Goal: Find specific page/section: Find specific page/section

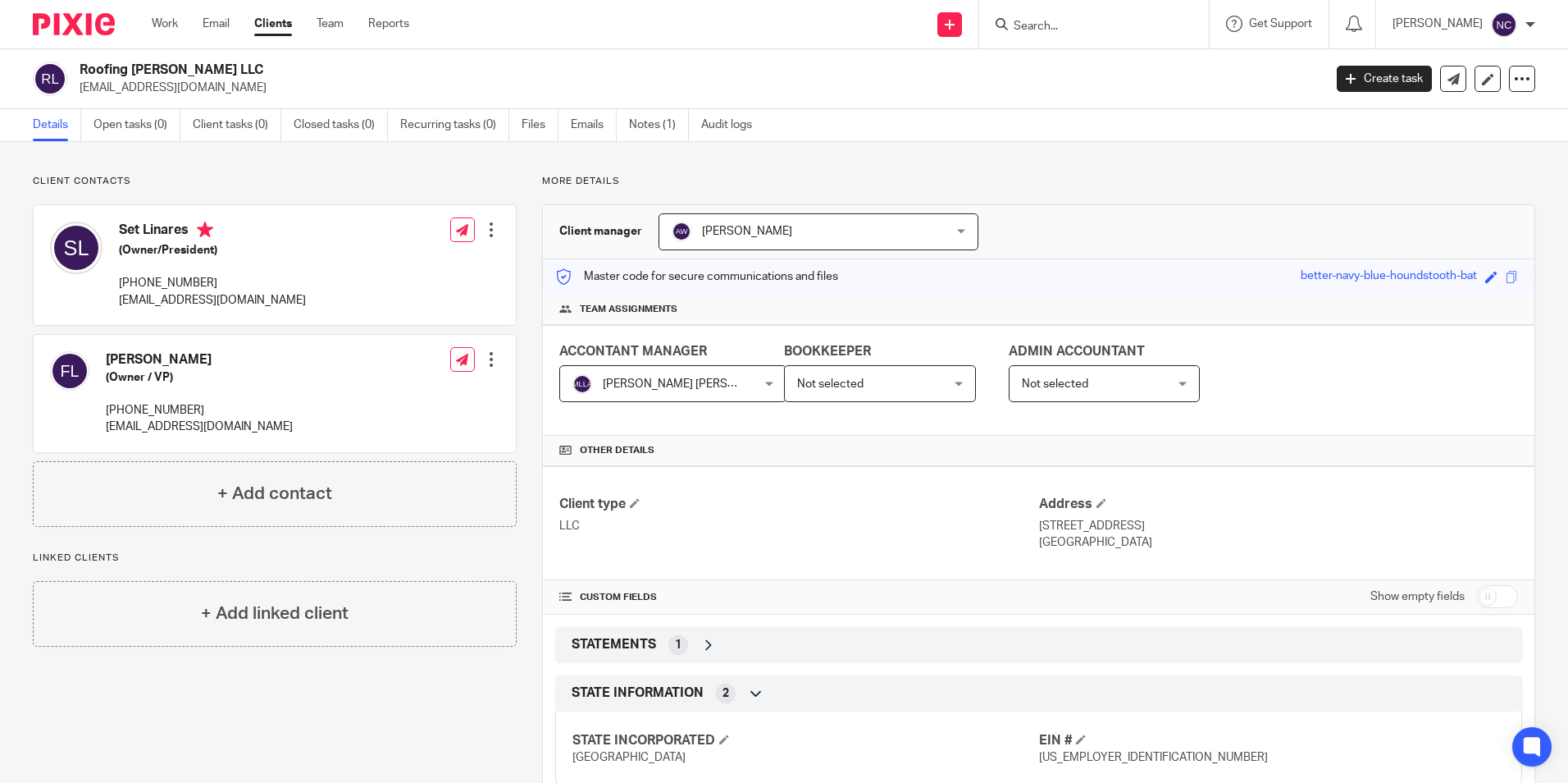
click at [1077, 33] on input "Search" at bounding box center [1086, 27] width 147 height 15
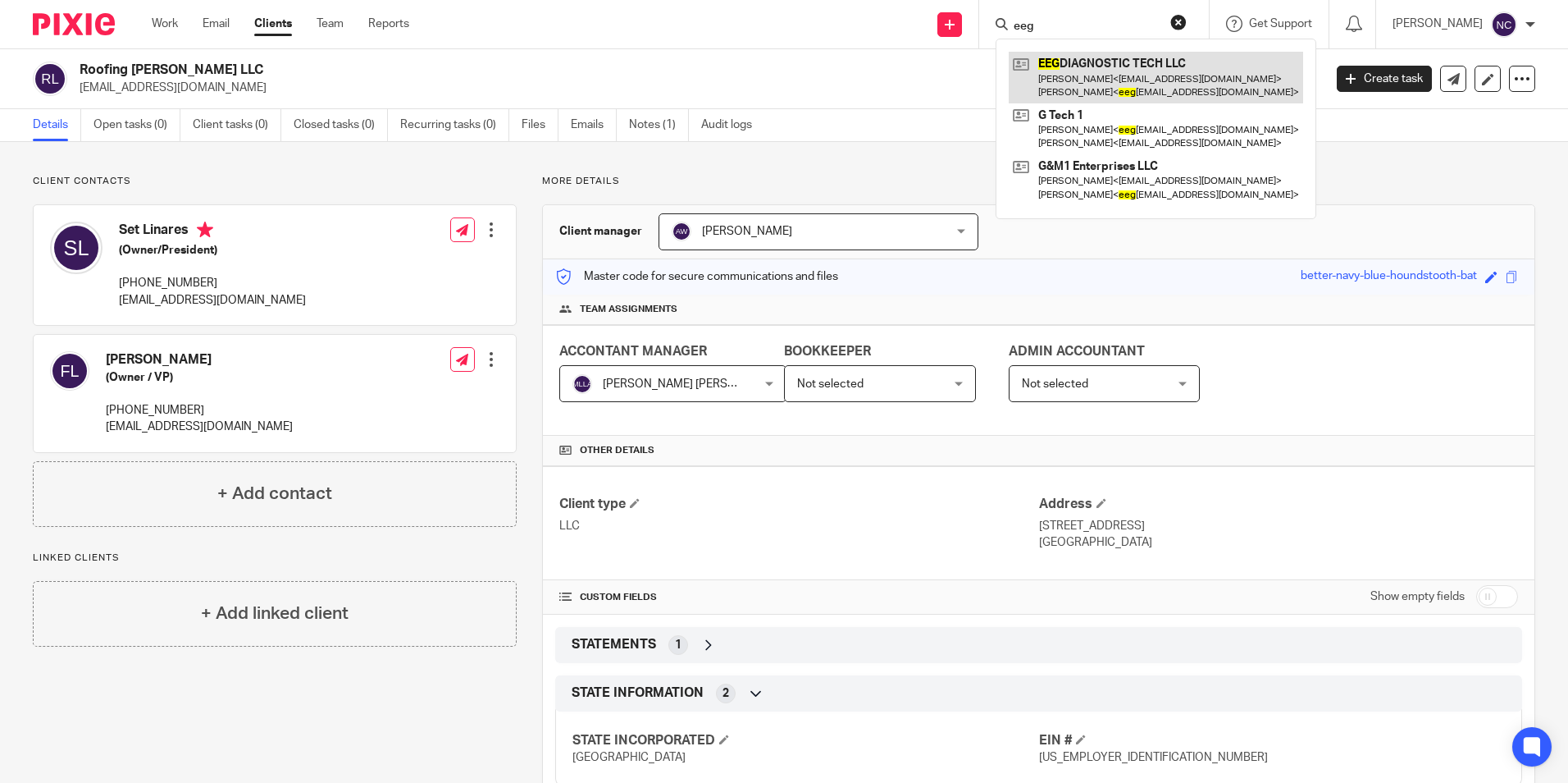
type input "eeg"
click at [1094, 74] on link at bounding box center [1156, 76] width 295 height 51
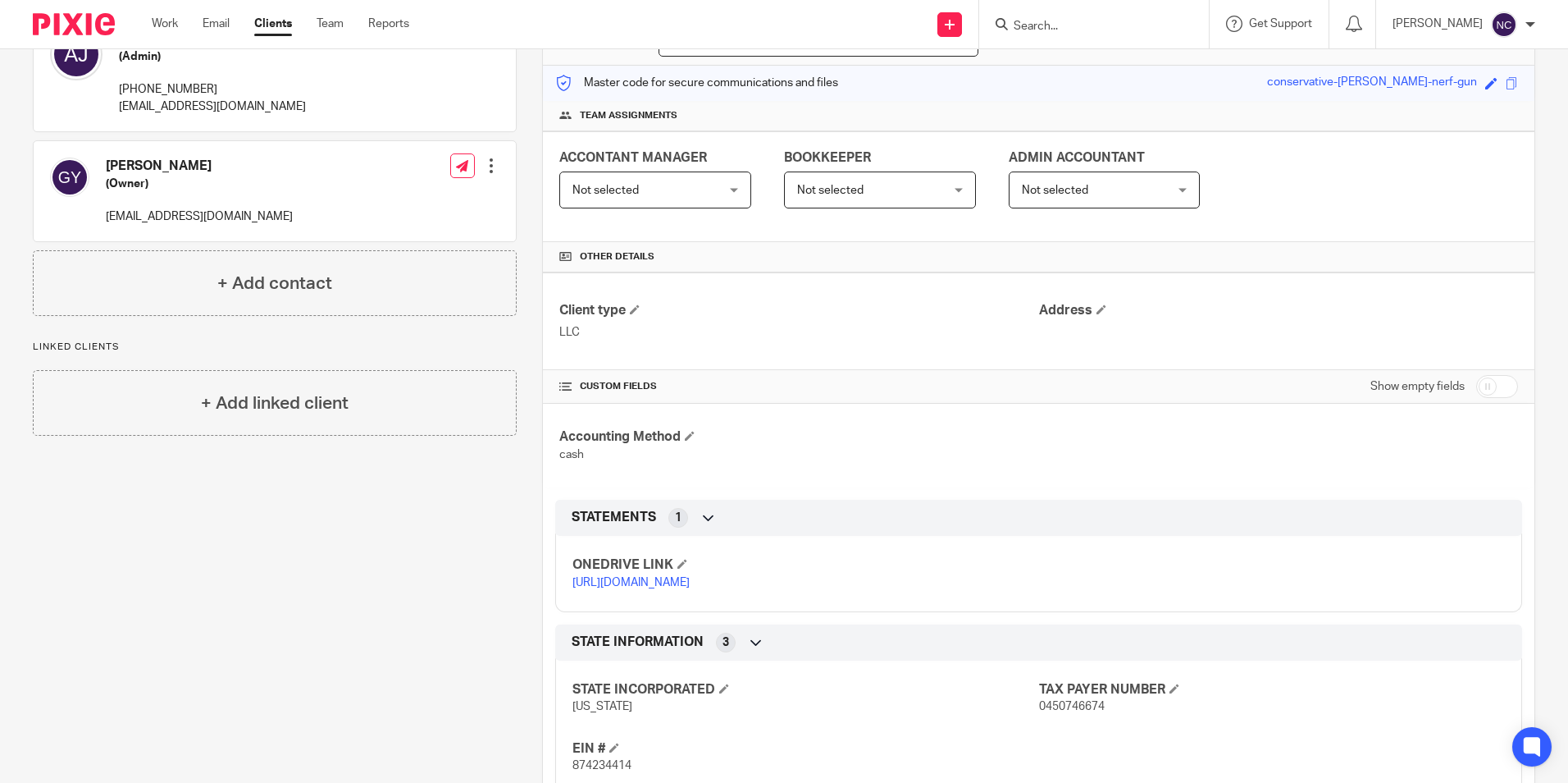
scroll to position [246, 0]
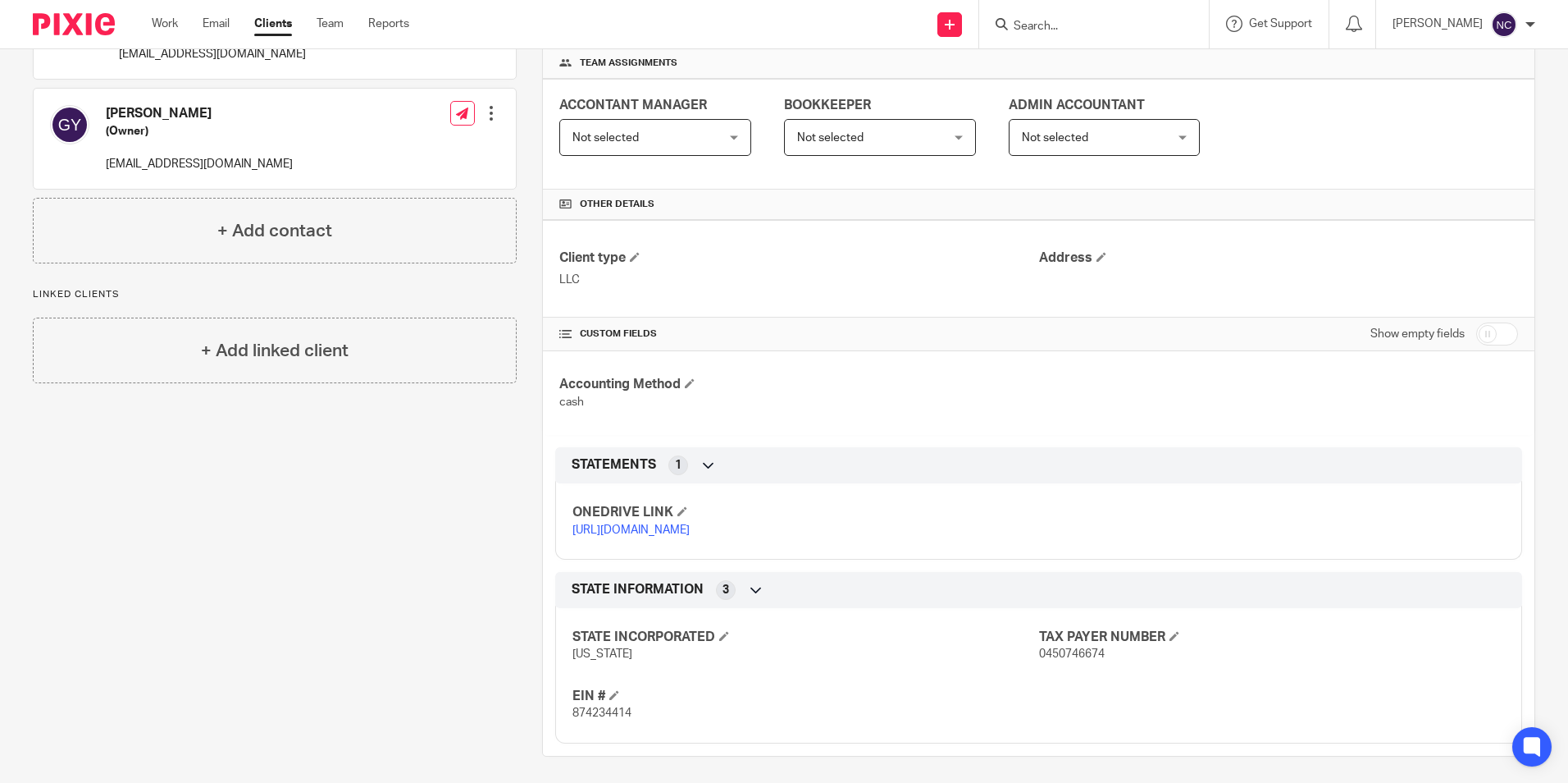
click at [666, 536] on link "[URL][DOMAIN_NAME]" at bounding box center [631, 530] width 117 height 11
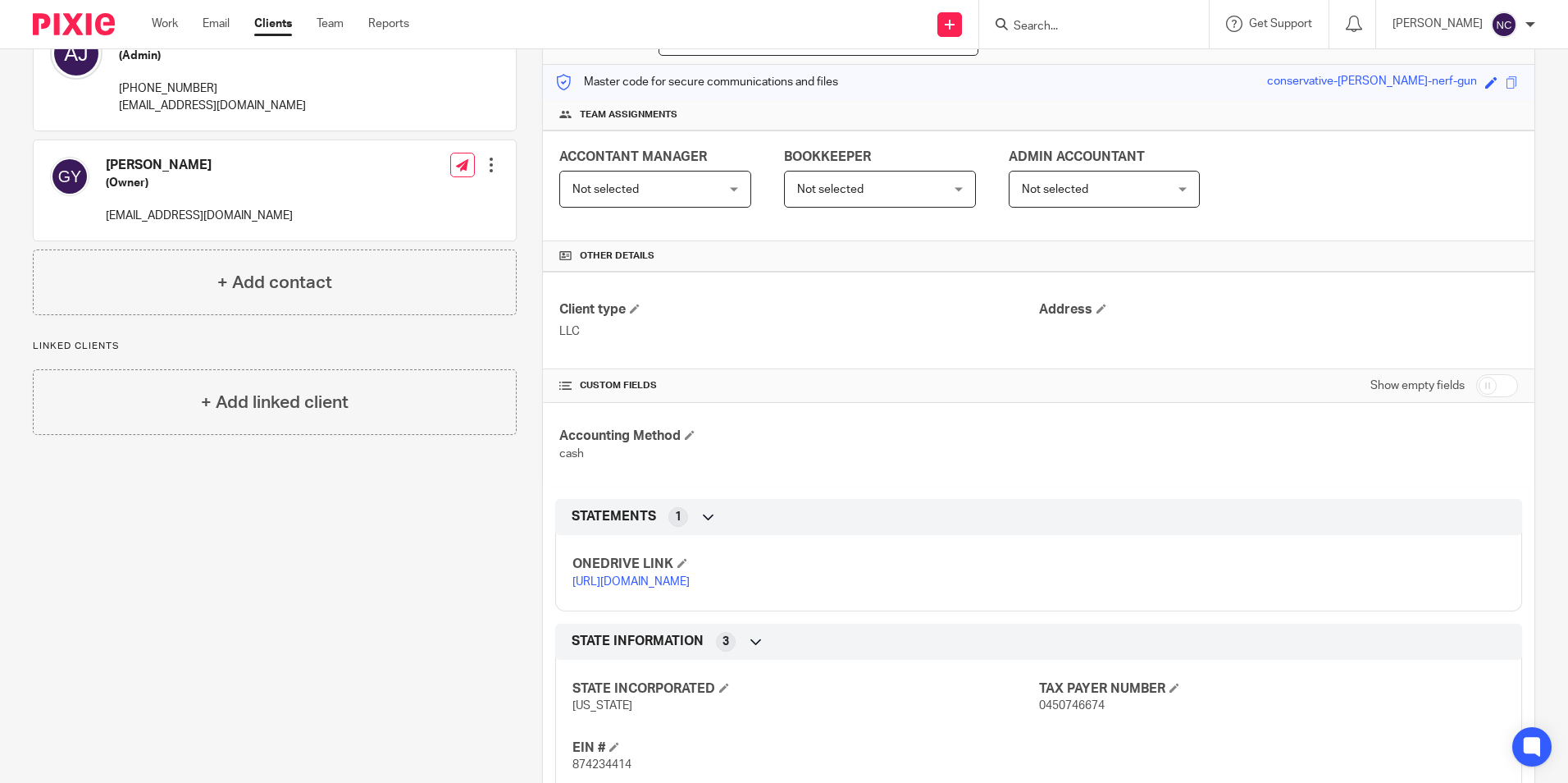
scroll to position [0, 0]
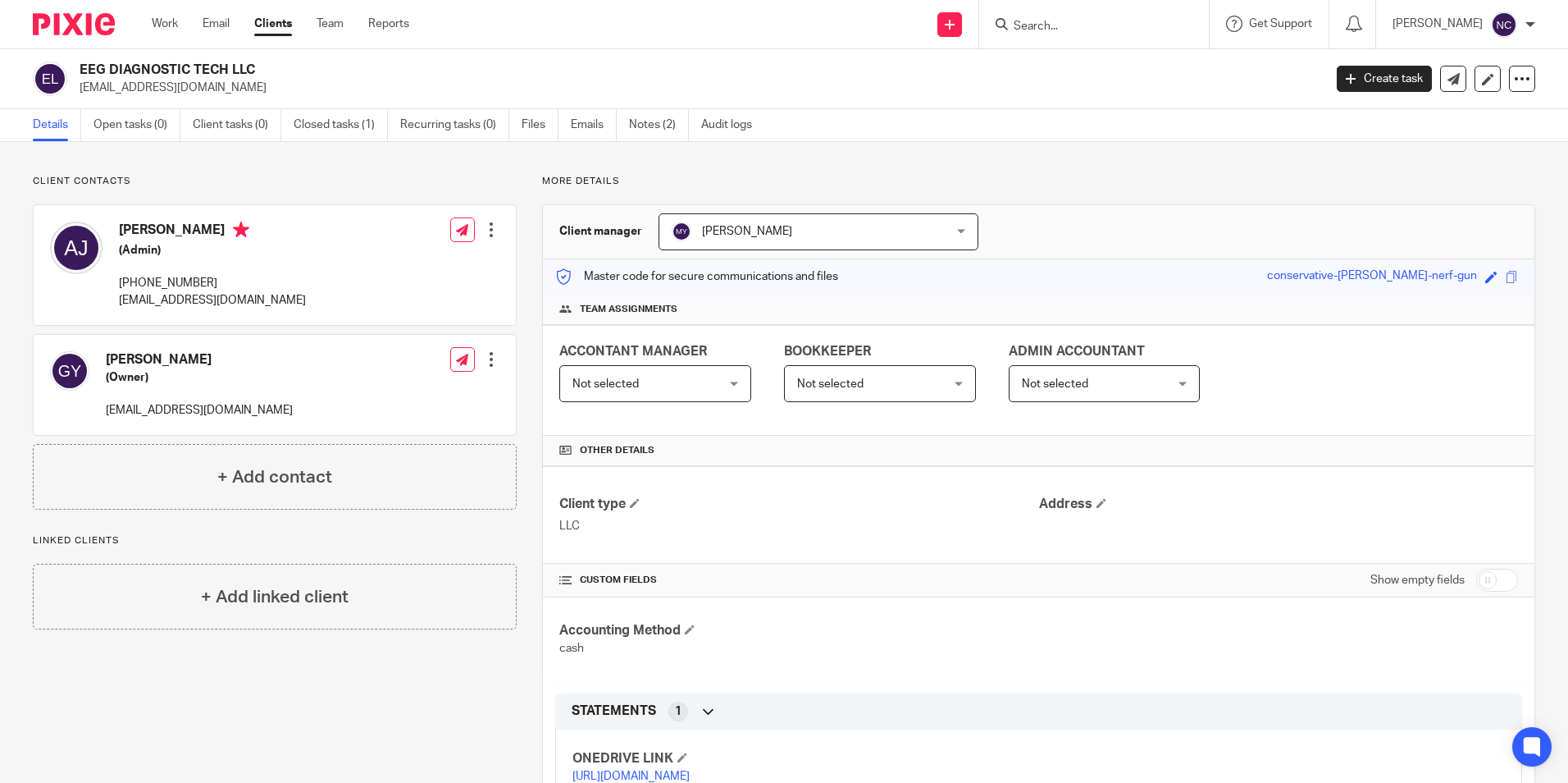
drag, startPoint x: 102, startPoint y: 409, endPoint x: 311, endPoint y: 422, distance: 209.4
click at [311, 422] on div "[PERSON_NAME] (Owner) [EMAIL_ADDRESS][DOMAIN_NAME] Edit contact Create client f…" at bounding box center [275, 384] width 482 height 100
copy p "[EMAIL_ADDRESS][DOMAIN_NAME]"
drag, startPoint x: 117, startPoint y: 297, endPoint x: 230, endPoint y: 309, distance: 113.6
click at [230, 309] on div "[PERSON_NAME] (Admin) [PHONE_NUMBER] [EMAIL_ADDRESS][DOMAIN_NAME] Edit contact …" at bounding box center [275, 265] width 482 height 120
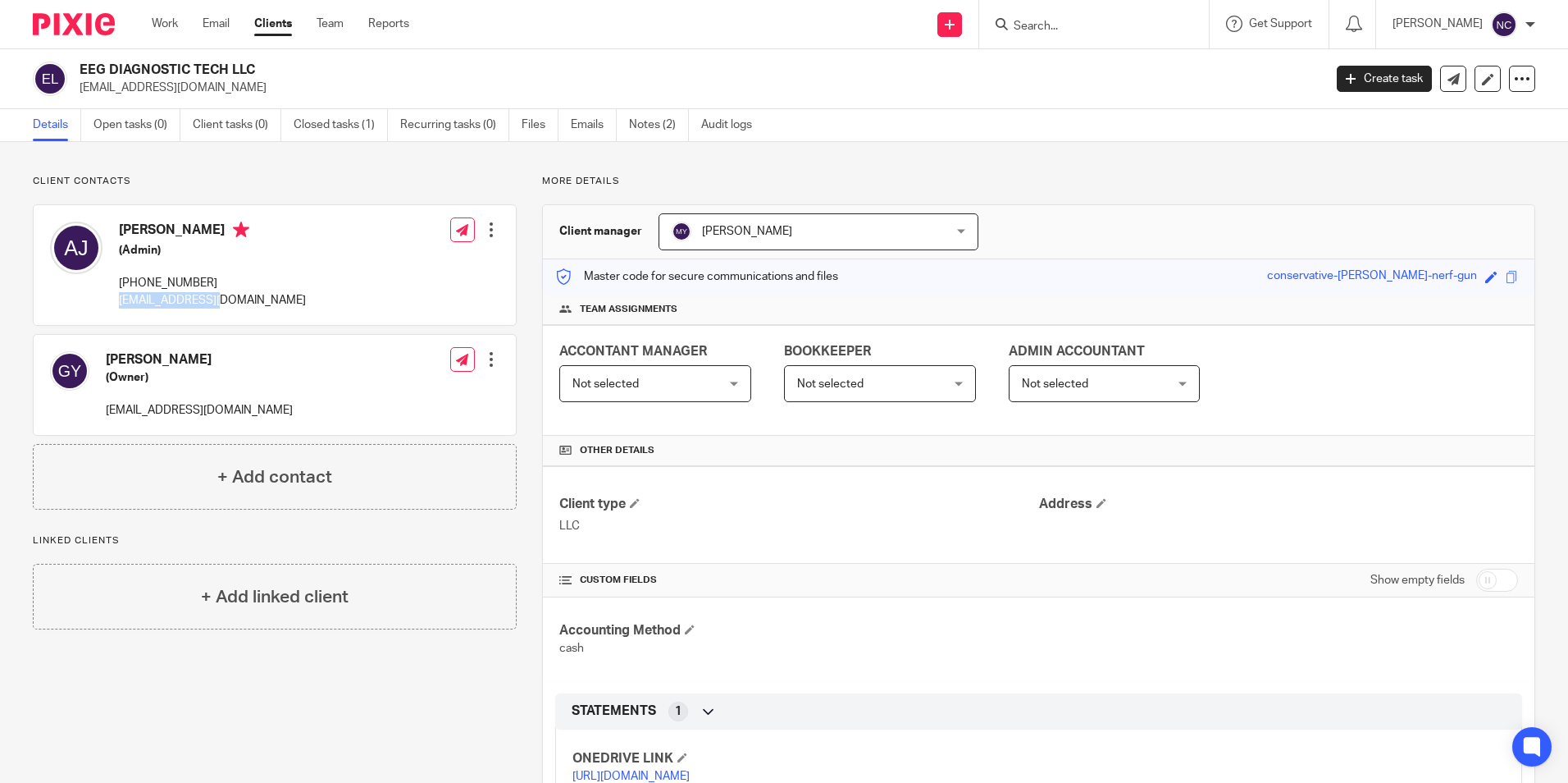
copy p "[EMAIL_ADDRESS][DOMAIN_NAME]"
click at [1110, 23] on input "Search" at bounding box center [1086, 27] width 147 height 15
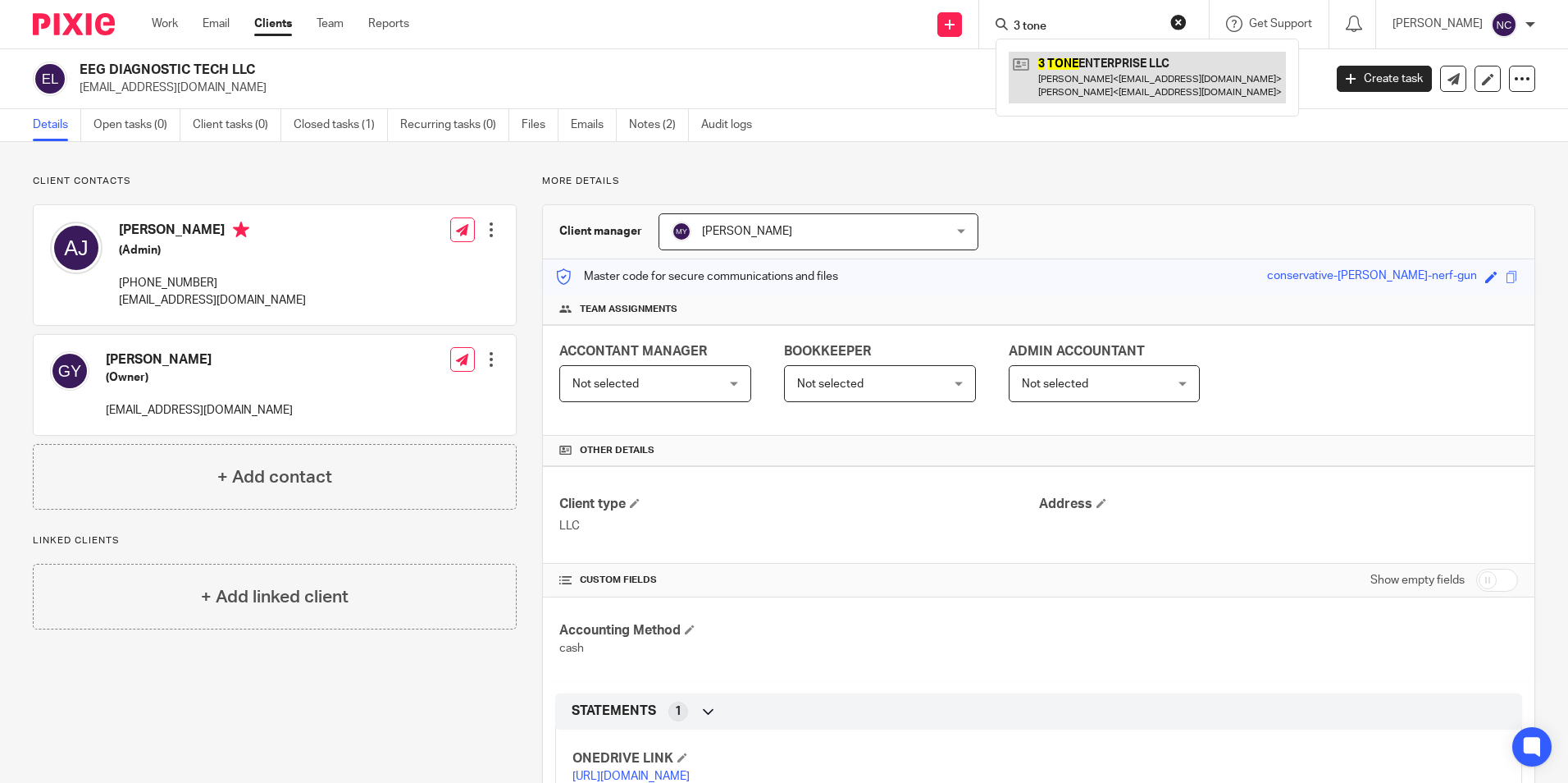
type input "3 tone"
click at [1082, 83] on link at bounding box center [1147, 76] width 277 height 51
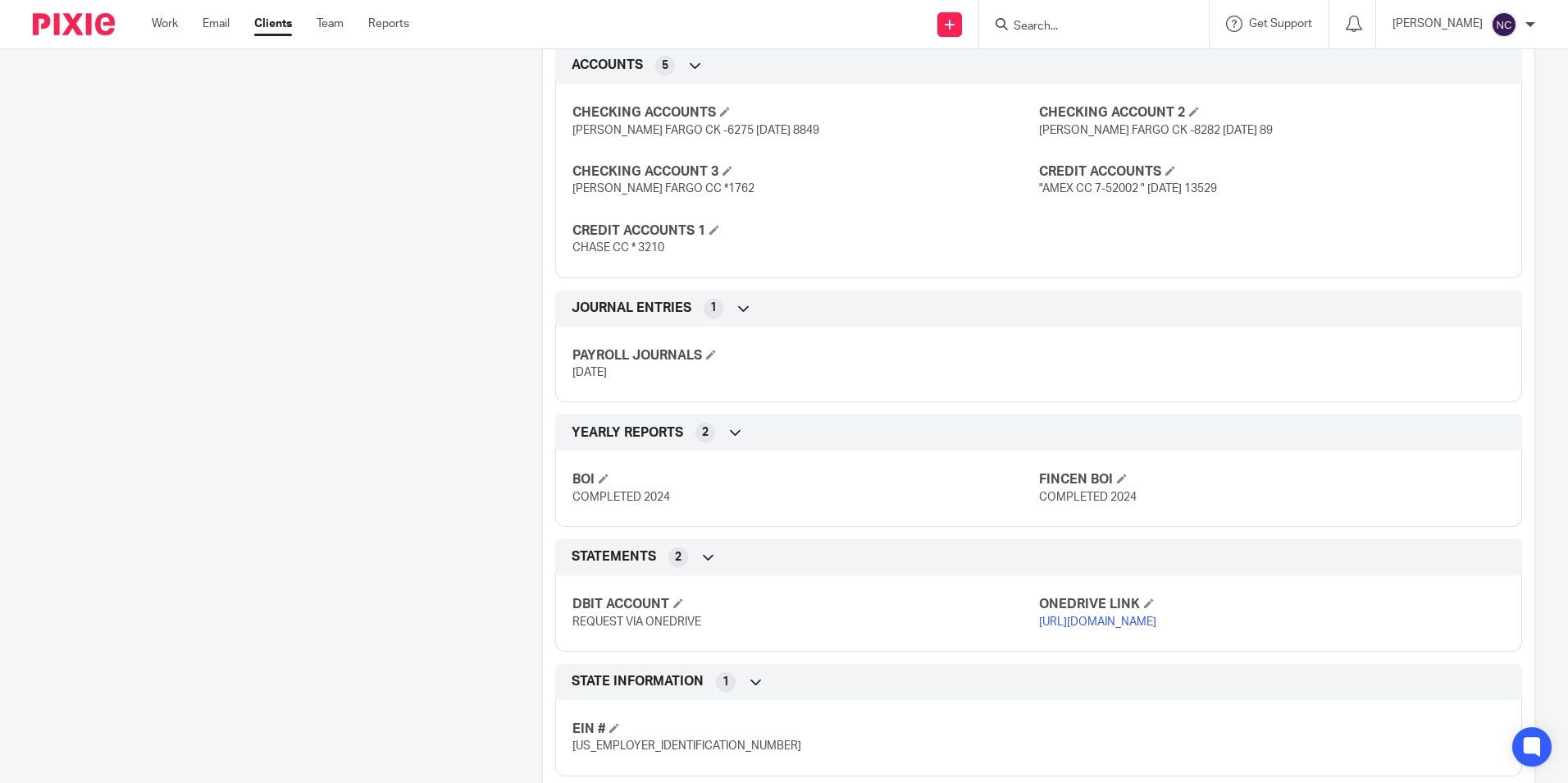
scroll to position [718, 0]
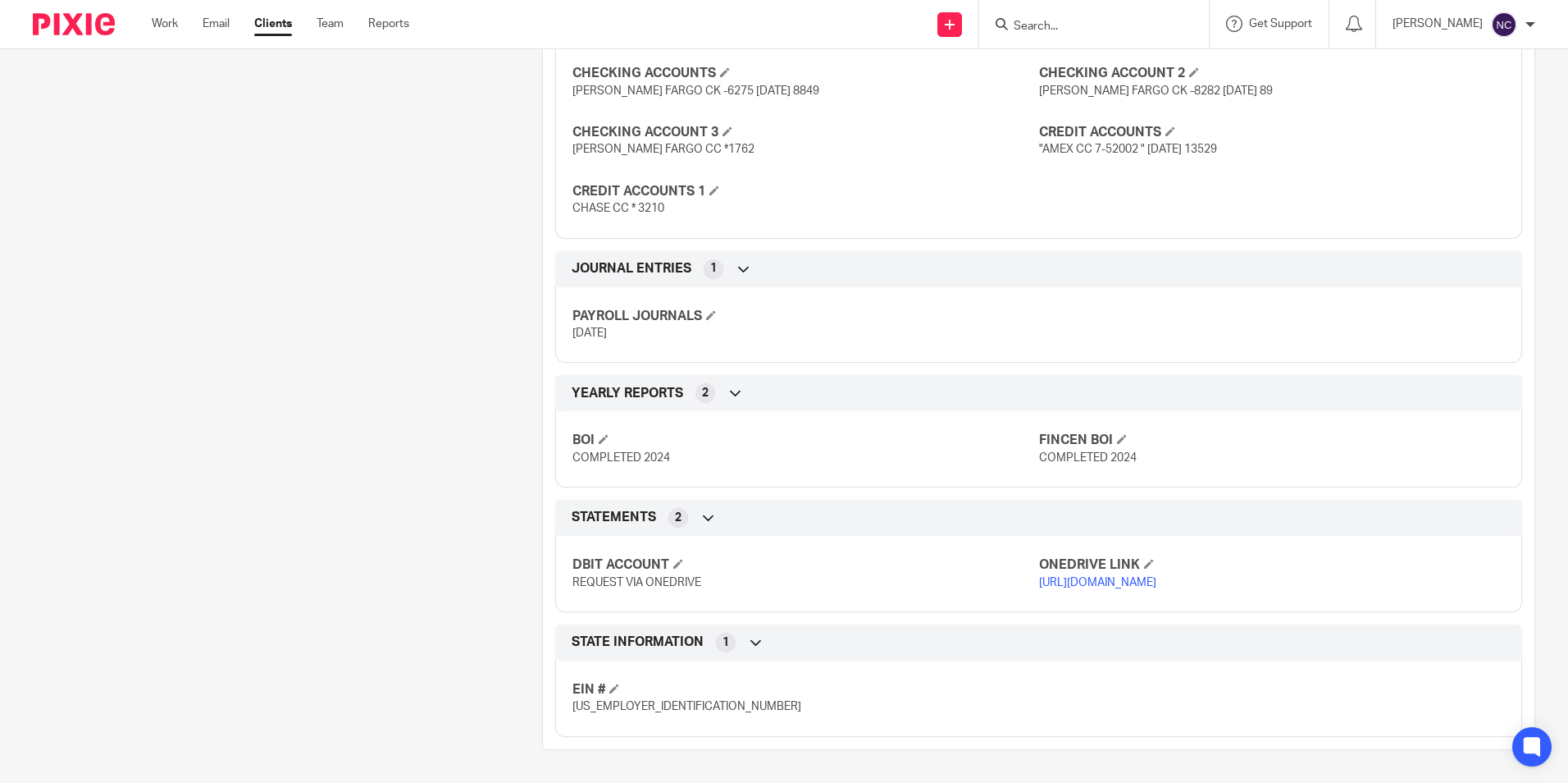
click at [1122, 577] on link "[URL][DOMAIN_NAME]" at bounding box center [1098, 582] width 117 height 11
